Goal: Check status: Check status

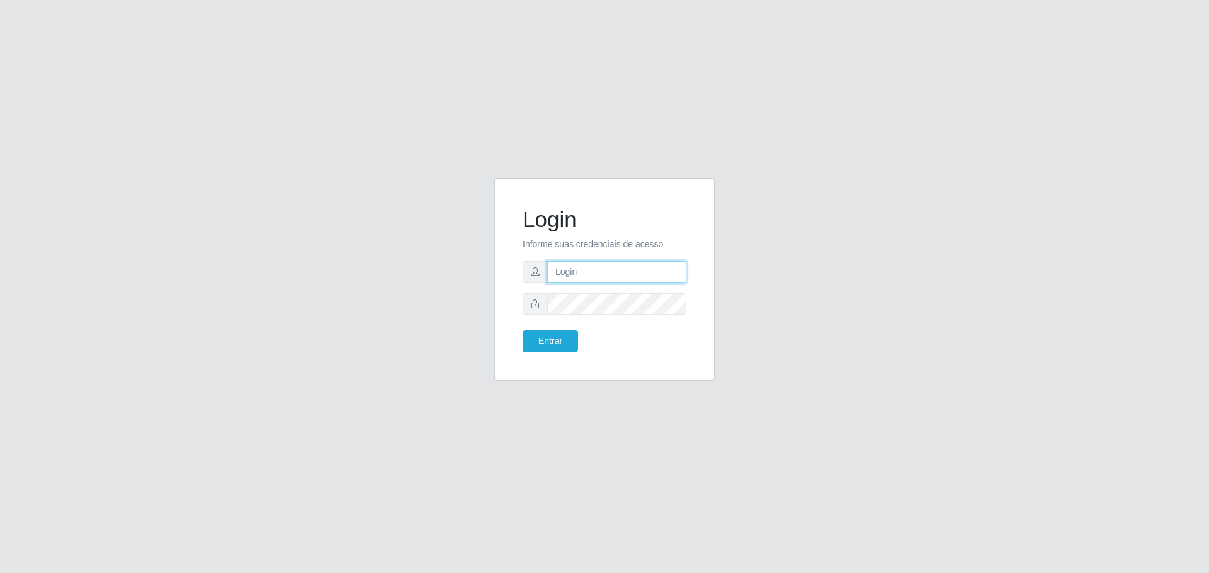
type input "[EMAIL_ADDRESS][DOMAIN_NAME]"
click at [548, 339] on button "Entrar" at bounding box center [549, 341] width 55 height 22
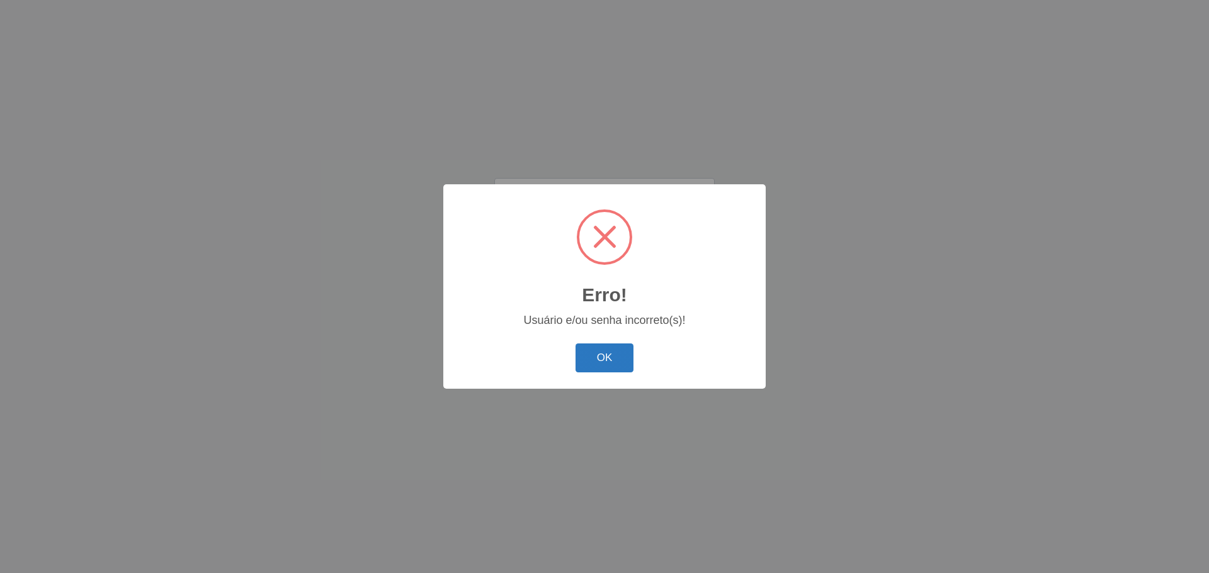
click at [616, 355] on button "OK" at bounding box center [604, 359] width 59 height 30
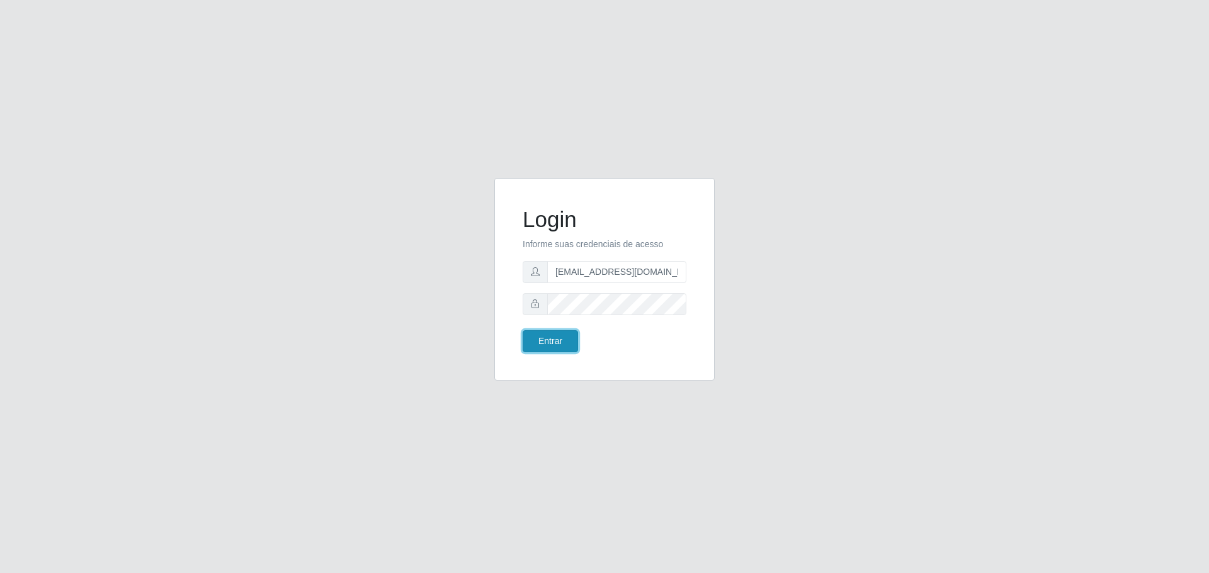
click at [541, 340] on button "Entrar" at bounding box center [549, 341] width 55 height 22
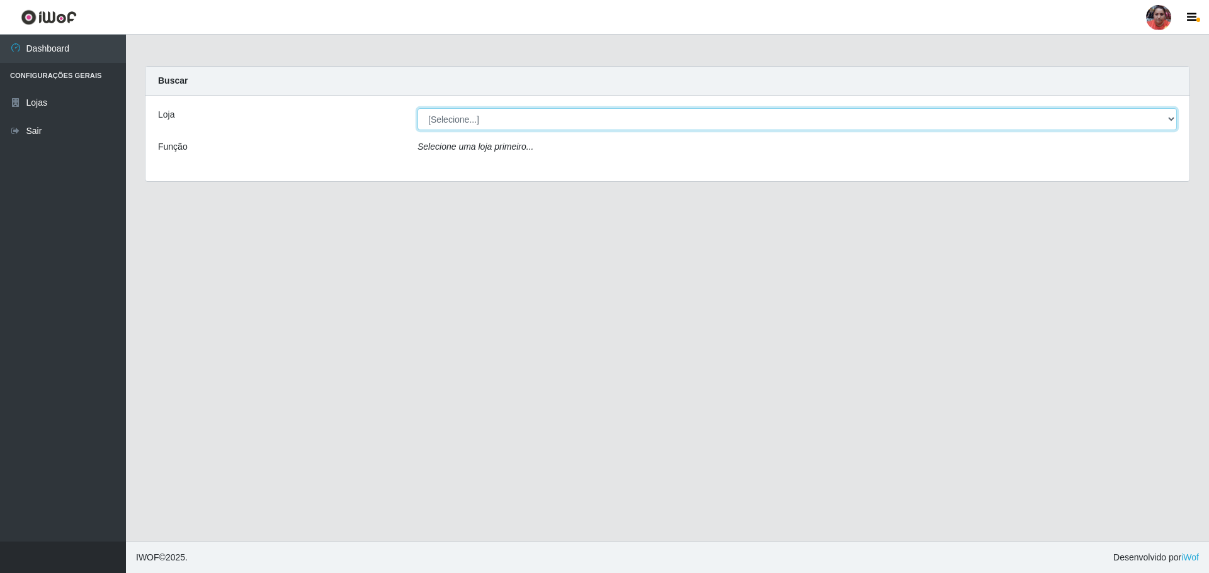
click at [1174, 121] on select "[Selecione...] Mar Vermelho - Loja 05" at bounding box center [796, 119] width 759 height 22
select select "252"
click at [417, 108] on select "[Selecione...] Mar Vermelho - Loja 05" at bounding box center [796, 119] width 759 height 22
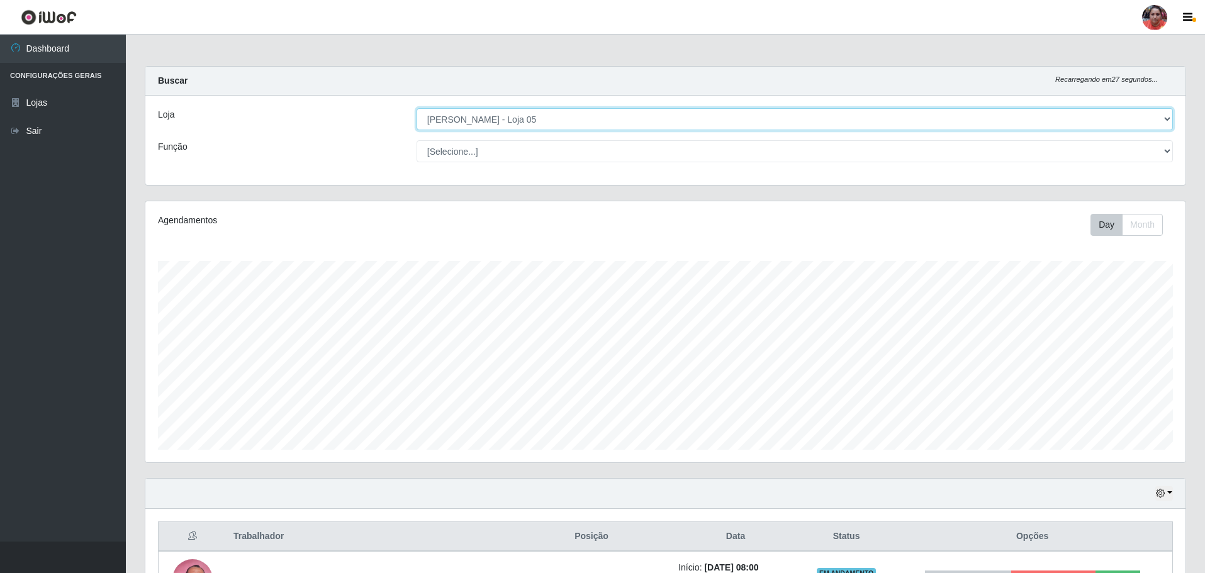
scroll to position [261, 1041]
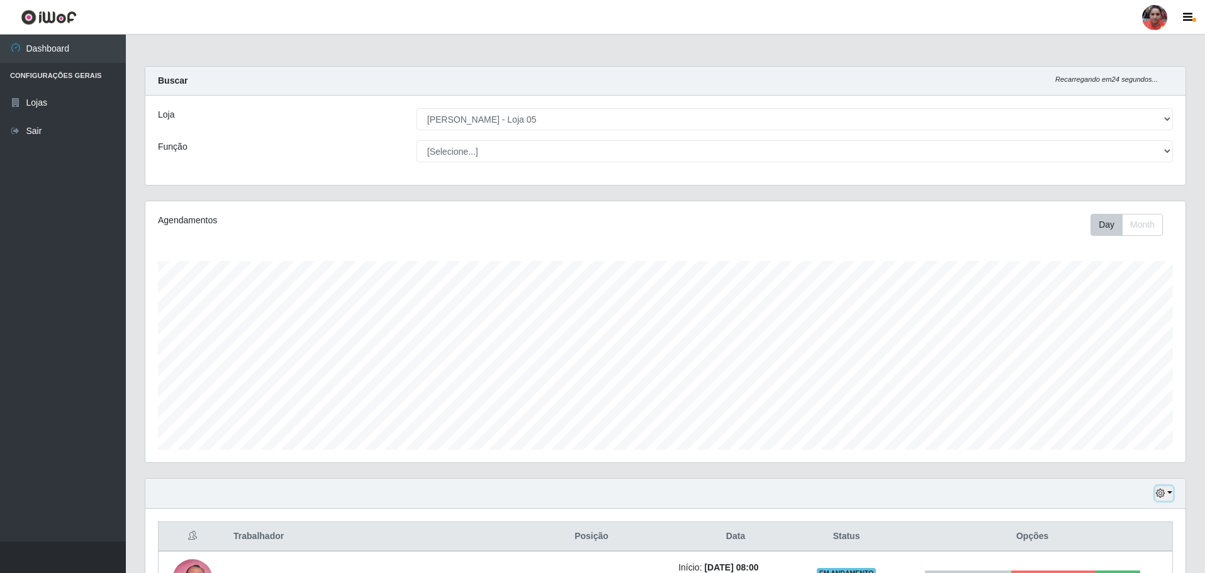
click at [1170, 493] on button "button" at bounding box center [1165, 494] width 18 height 14
click at [1100, 414] on button "3 dias" at bounding box center [1122, 420] width 99 height 26
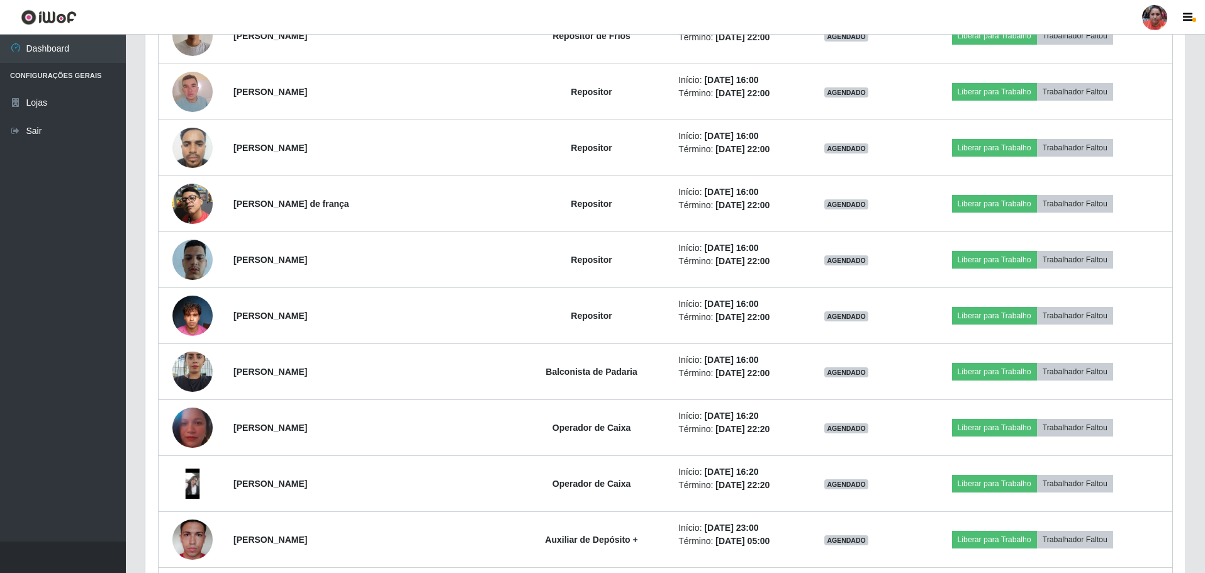
scroll to position [5867, 0]
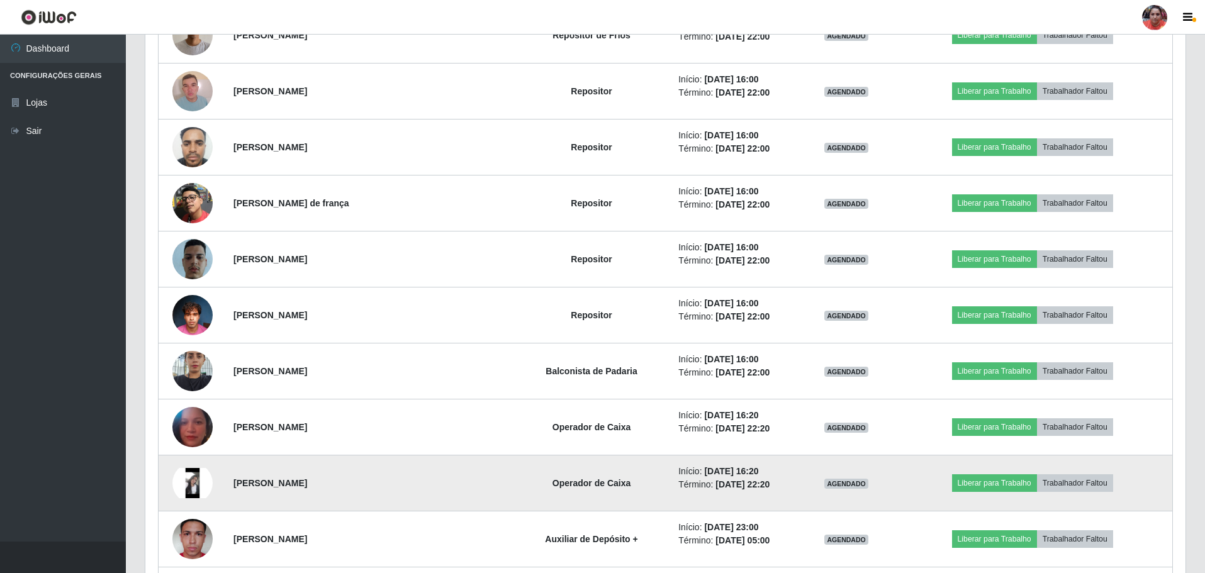
click at [195, 482] on img at bounding box center [192, 483] width 40 height 30
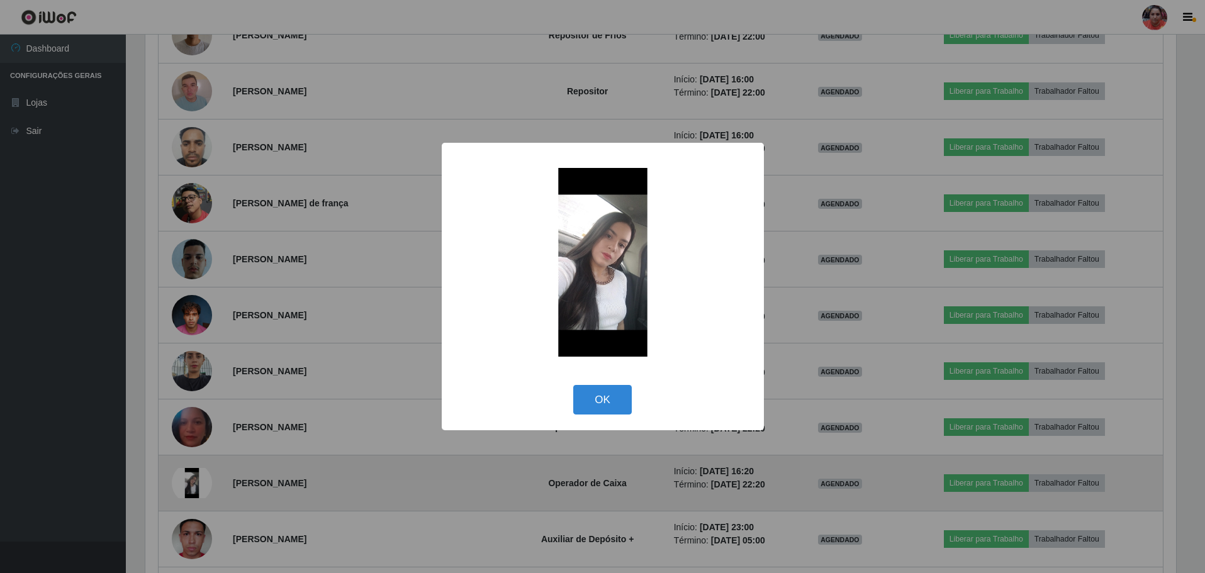
scroll to position [261, 1034]
click at [195, 482] on div "× OK Cancel" at bounding box center [604, 286] width 1209 height 573
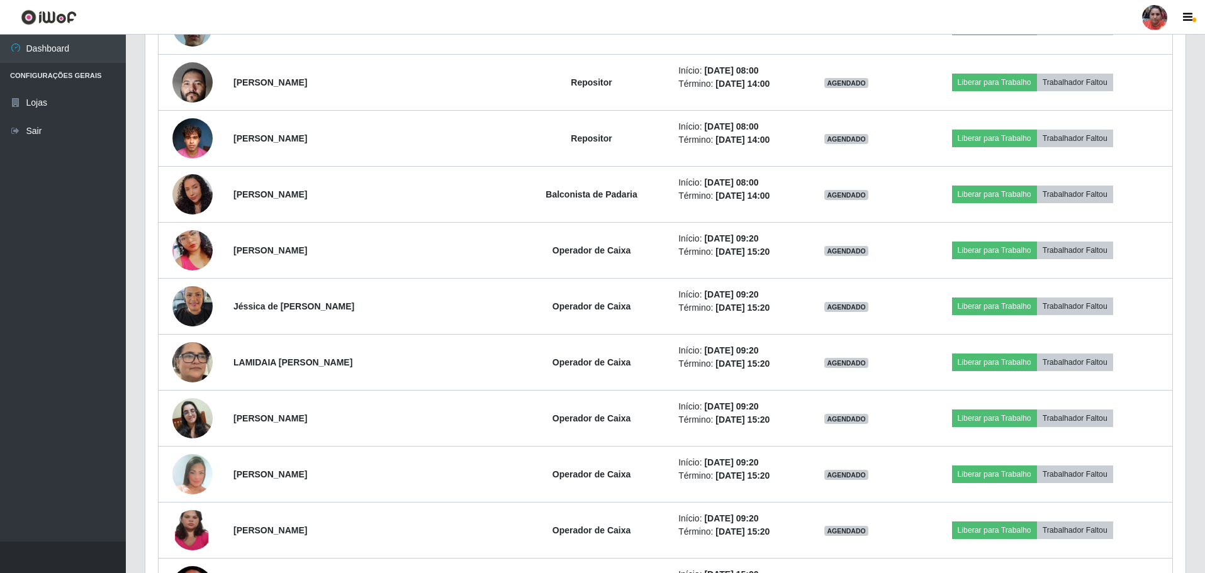
scroll to position [4453, 0]
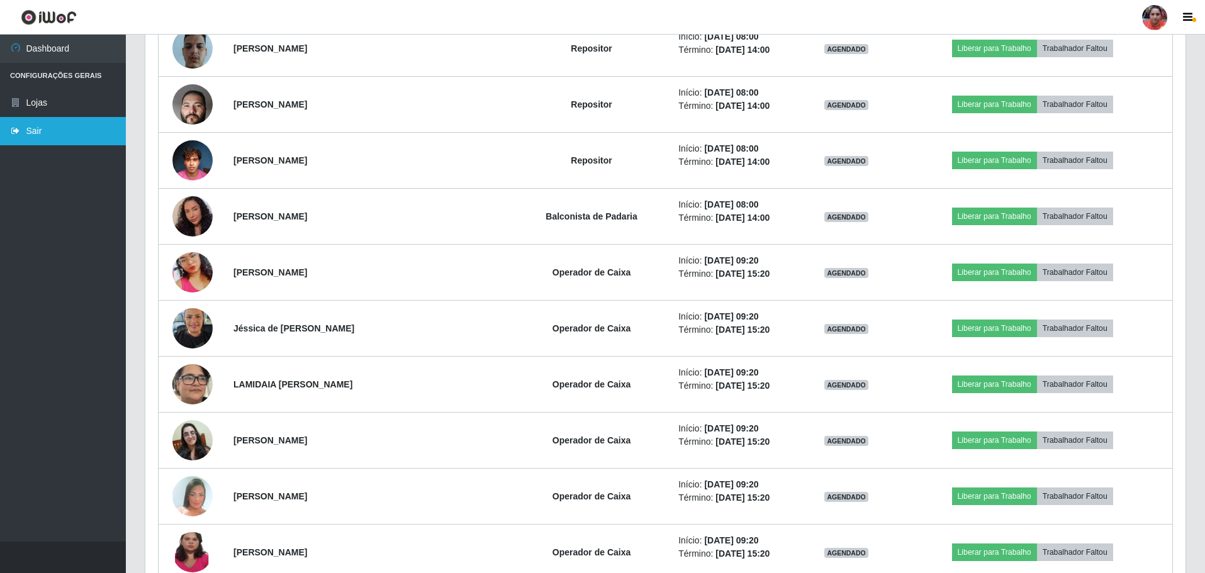
click at [35, 123] on link "Sair" at bounding box center [63, 131] width 126 height 28
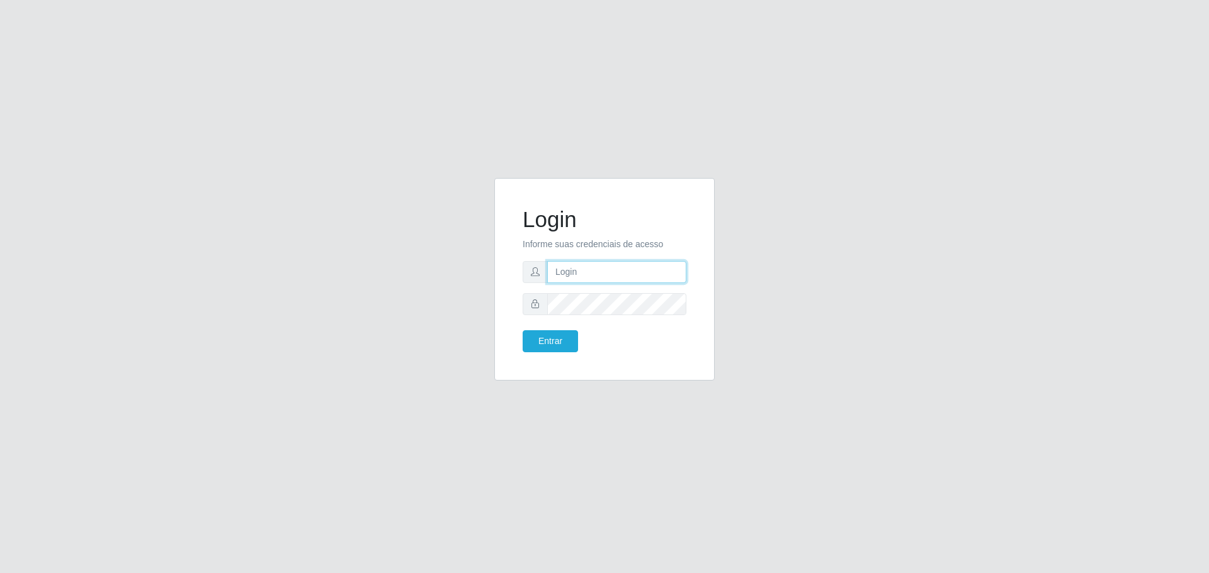
type input "[EMAIL_ADDRESS][DOMAIN_NAME]"
